Goal: Transaction & Acquisition: Obtain resource

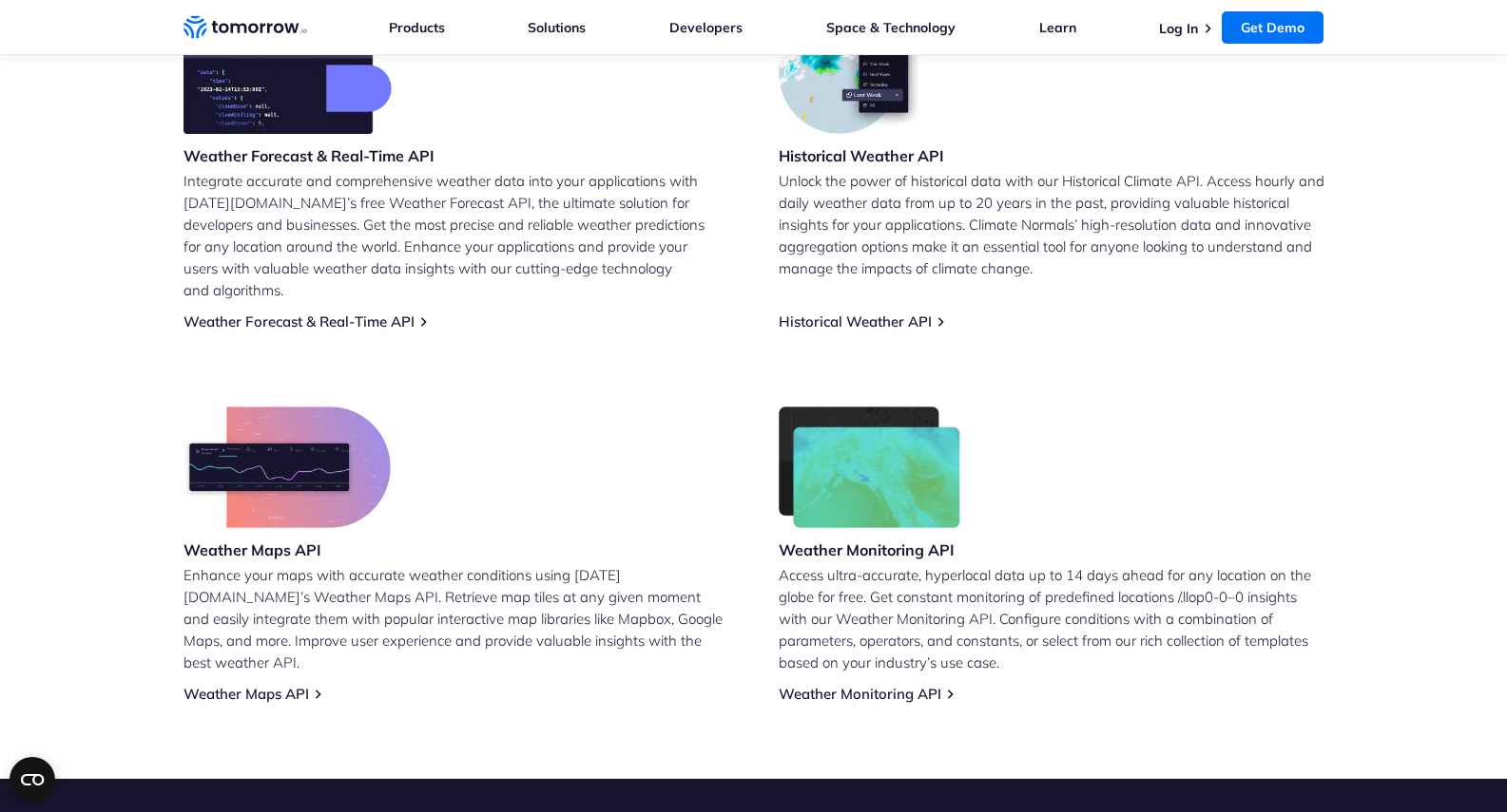
scroll to position [860, 0]
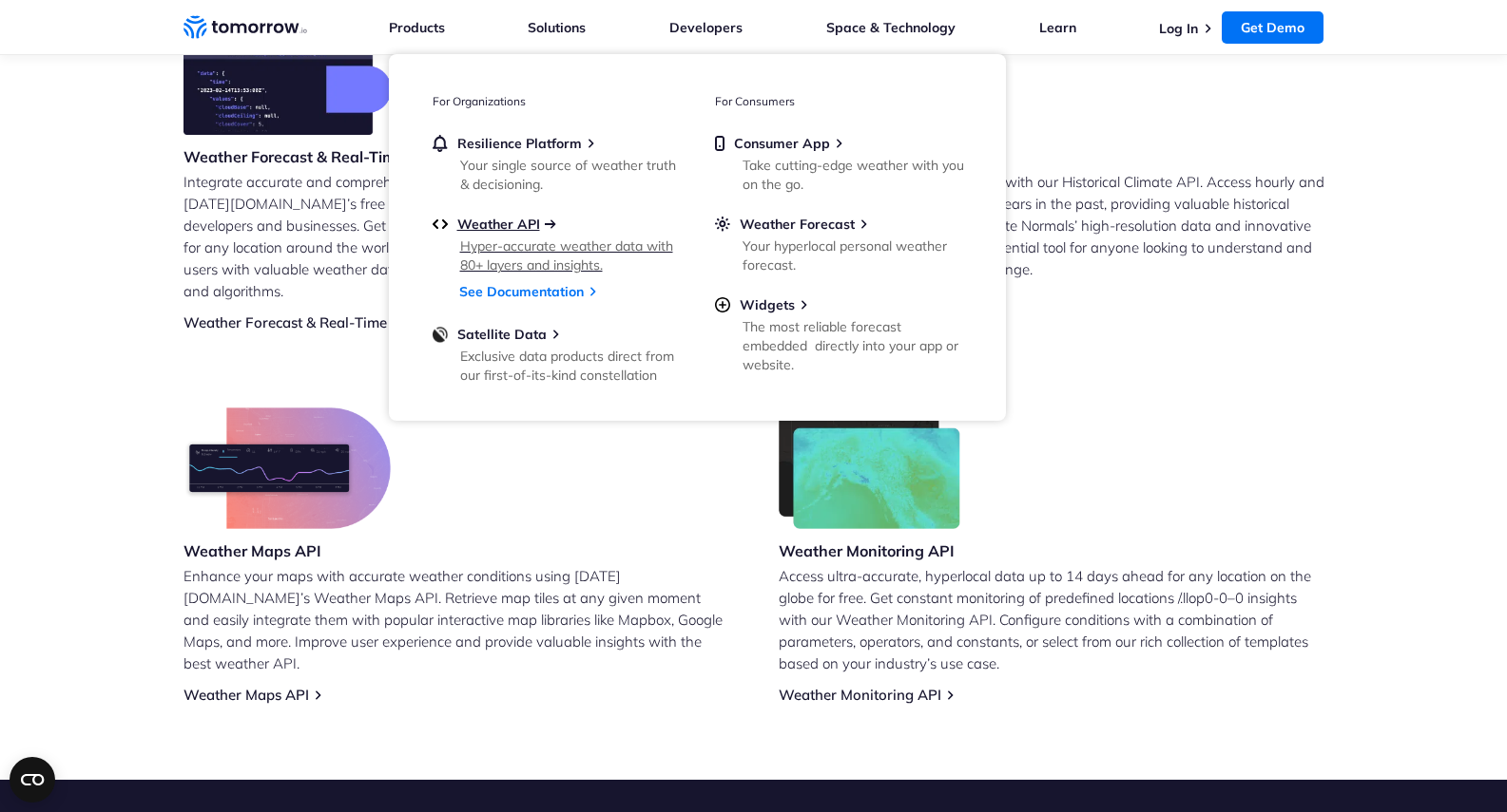
click at [515, 222] on span "Weather API" at bounding box center [498, 224] width 82 height 17
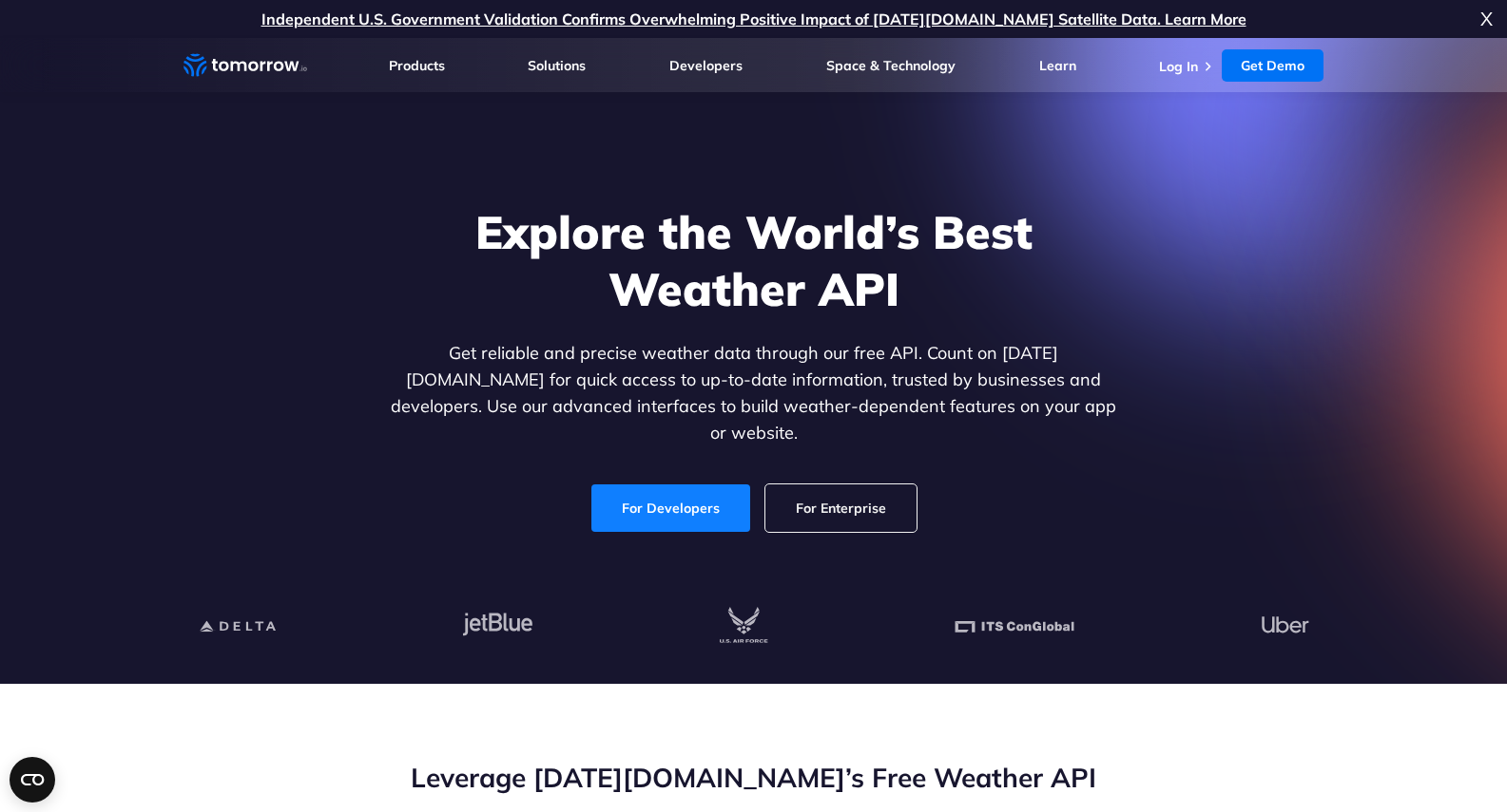
click at [700, 487] on link "For Developers" at bounding box center [671, 508] width 159 height 48
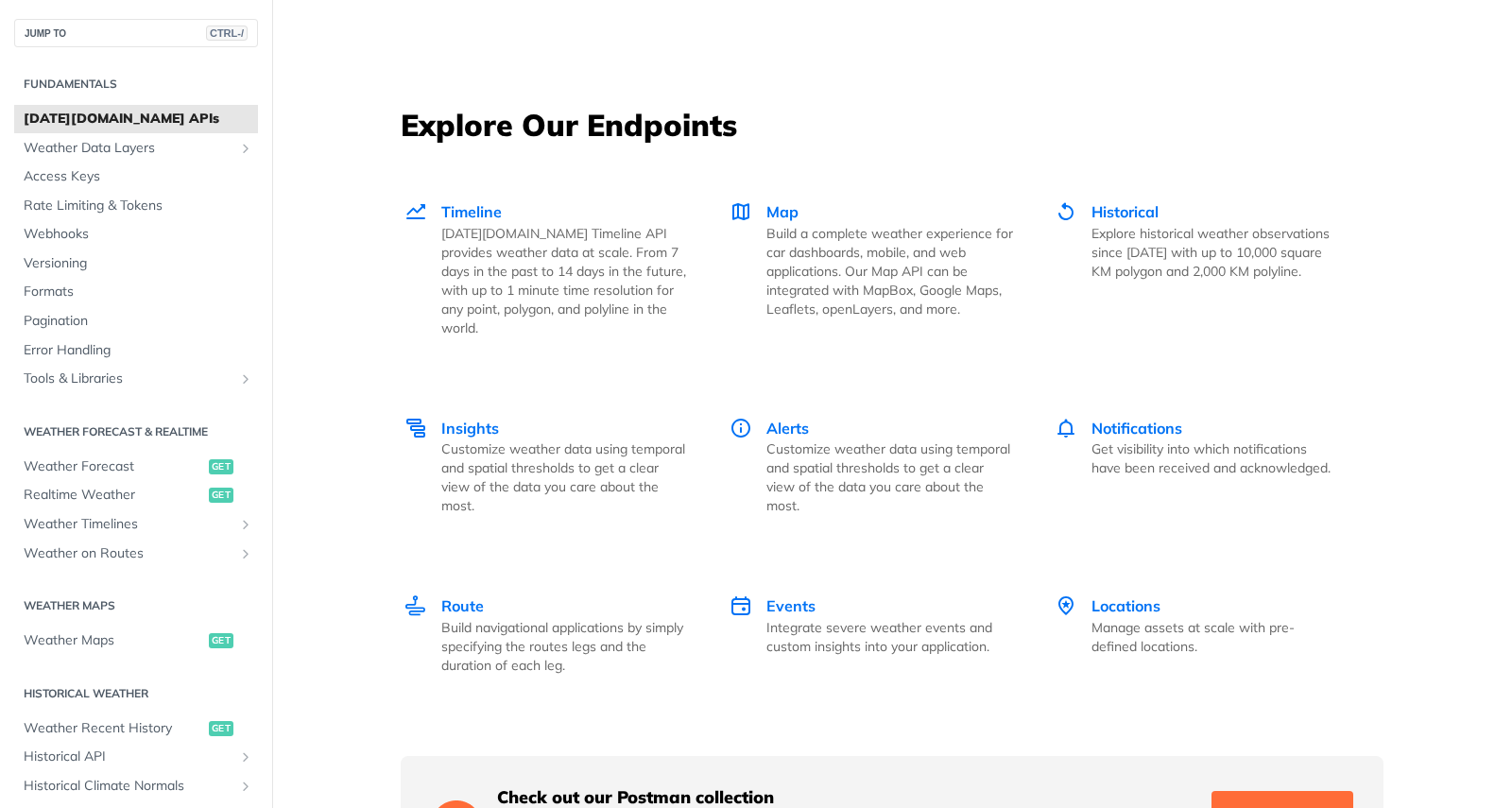
scroll to position [2529, 0]
click at [527, 230] on p "[DATE][DOMAIN_NAME] Timeline API provides weather data at scale. From 7 days in…" at bounding box center [564, 282] width 247 height 114
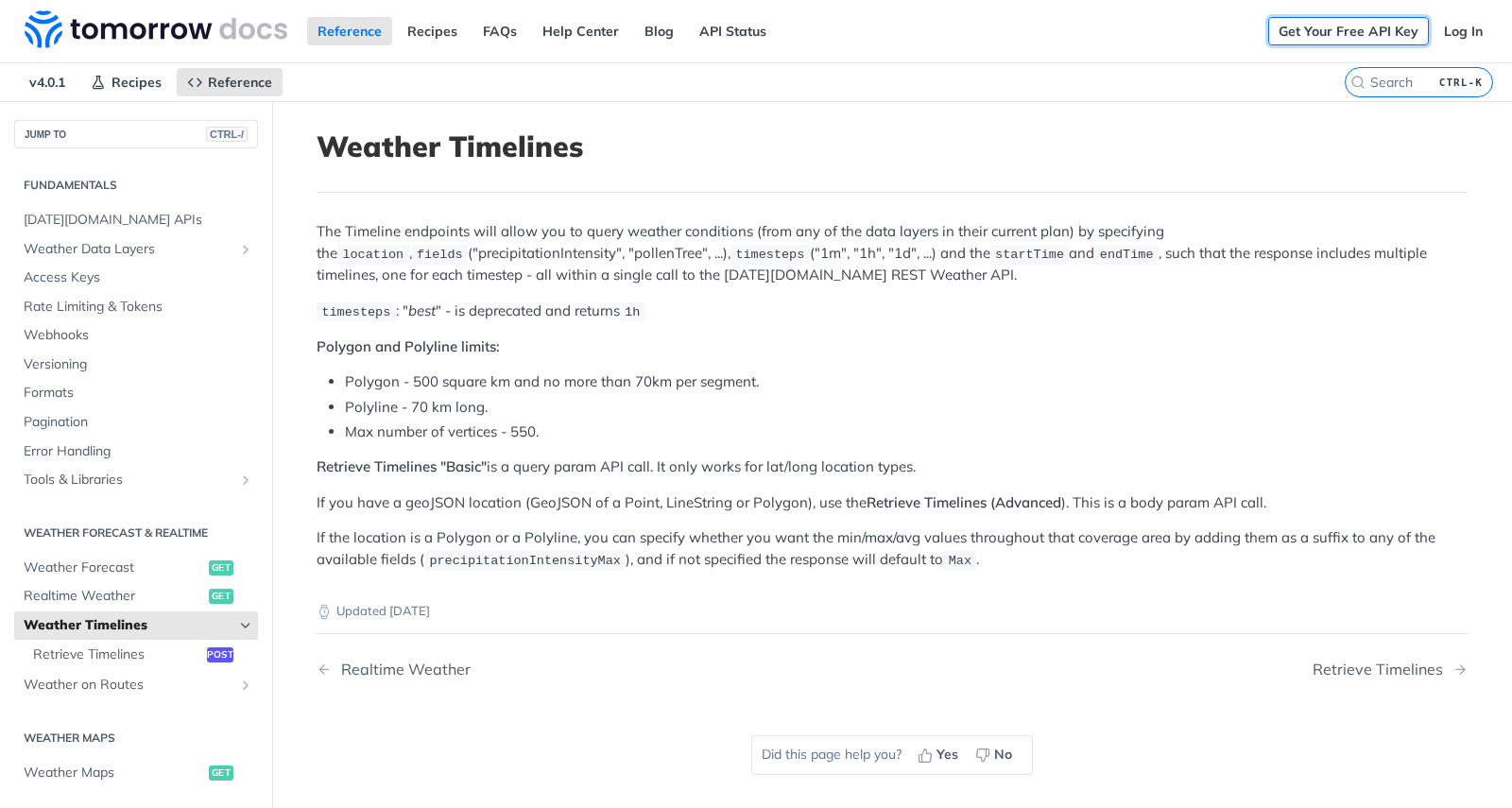
click at [1351, 27] on link "Get Your Free API Key" at bounding box center [1349, 31] width 161 height 28
